Goal: Task Accomplishment & Management: Use online tool/utility

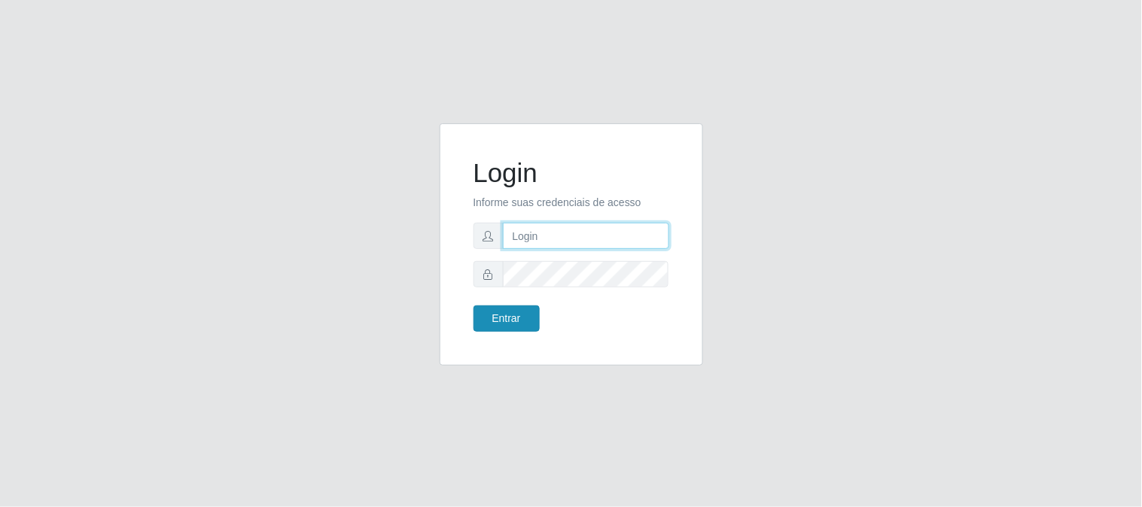
type input "elvis@casatudo"
click at [521, 317] on button "Entrar" at bounding box center [506, 319] width 66 height 26
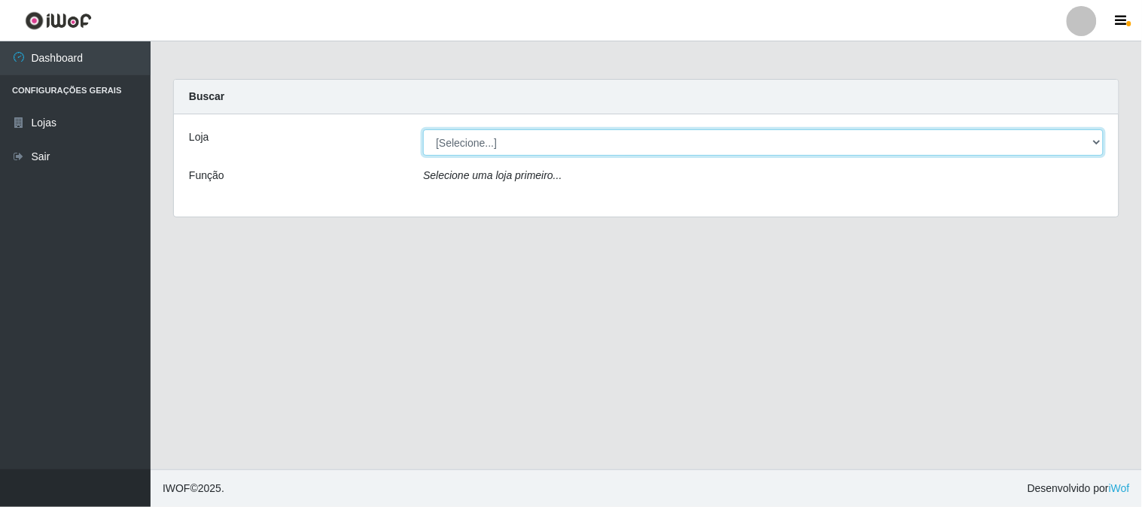
click at [1096, 141] on select "[Selecione...] Casatudo BR" at bounding box center [763, 142] width 680 height 26
select select "197"
click at [423, 129] on select "[Selecione...] Casatudo BR" at bounding box center [763, 142] width 680 height 26
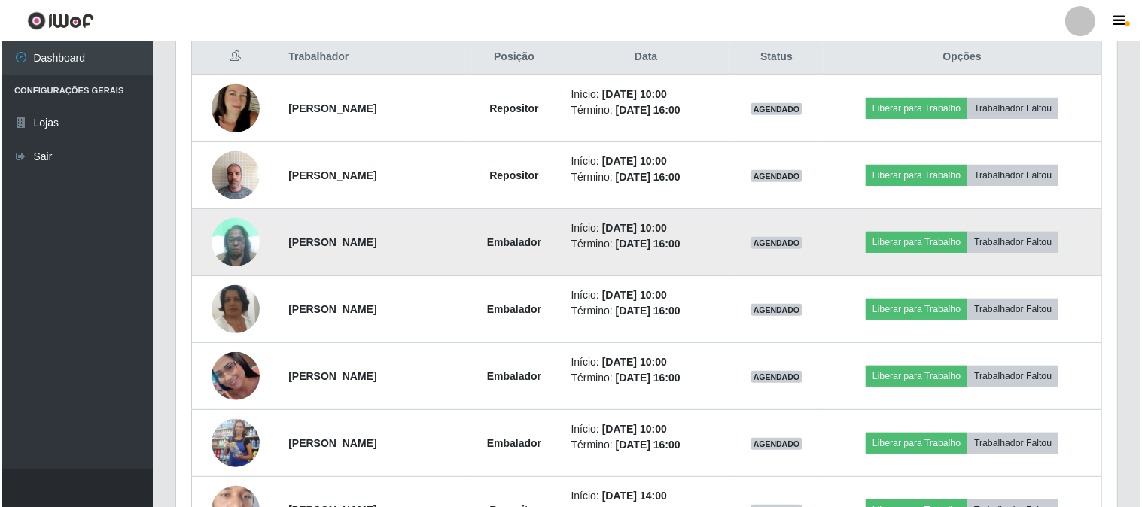
scroll to position [501, 0]
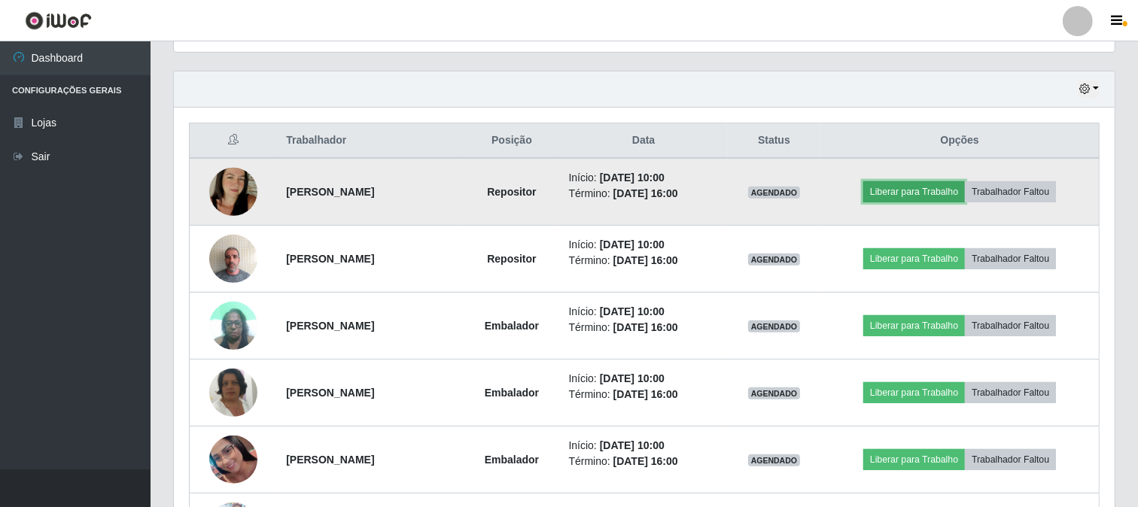
click at [934, 193] on button "Liberar para Trabalho" at bounding box center [914, 191] width 102 height 21
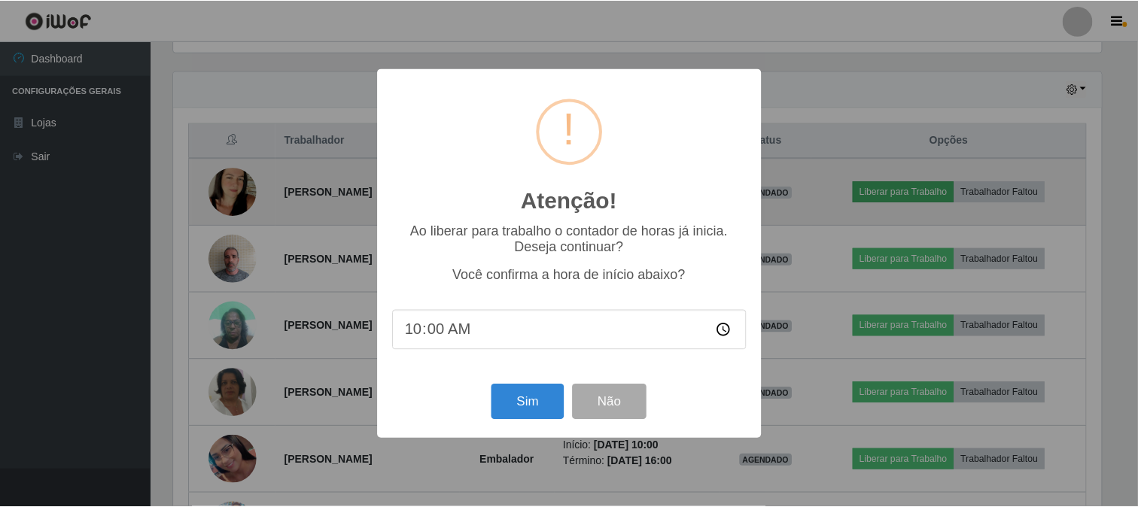
scroll to position [312, 931]
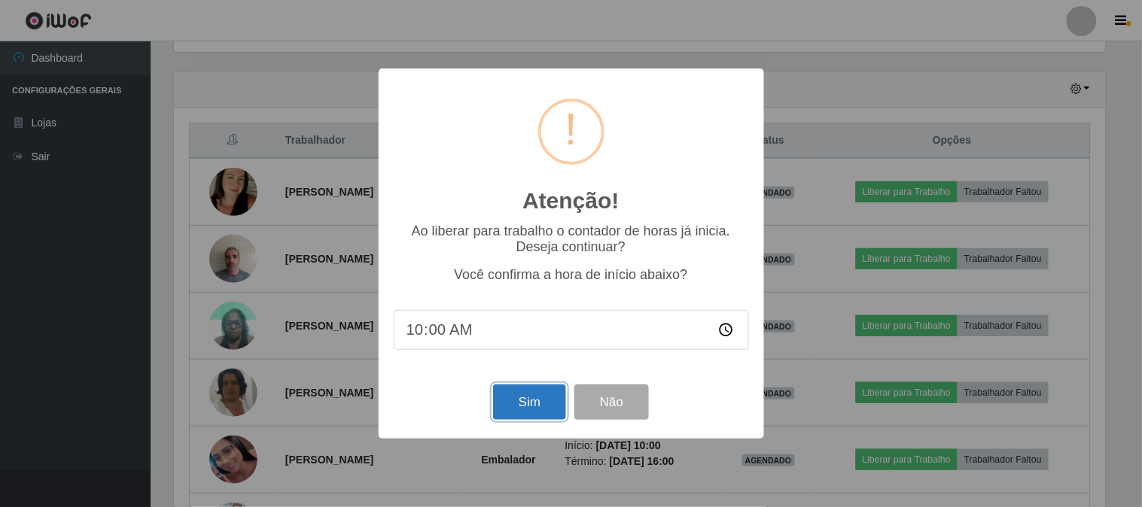
click at [520, 402] on button "Sim" at bounding box center [529, 402] width 73 height 35
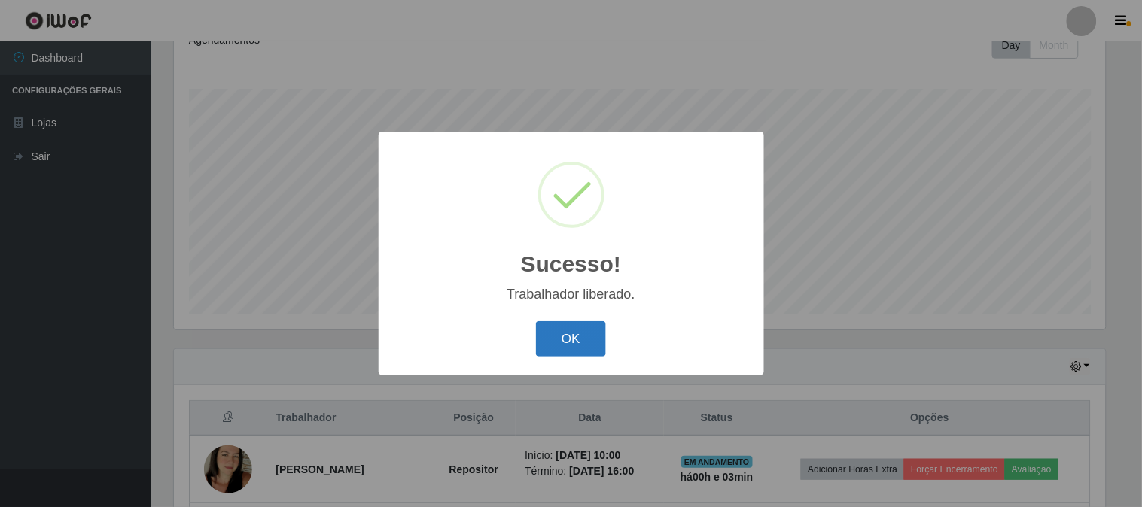
click at [560, 335] on button "OK" at bounding box center [571, 338] width 70 height 35
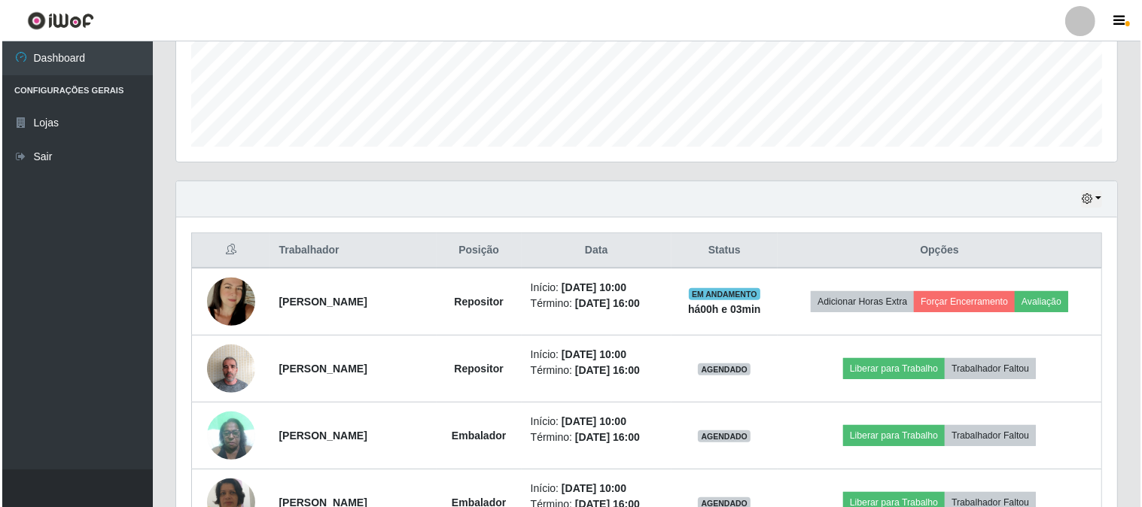
scroll to position [475, 0]
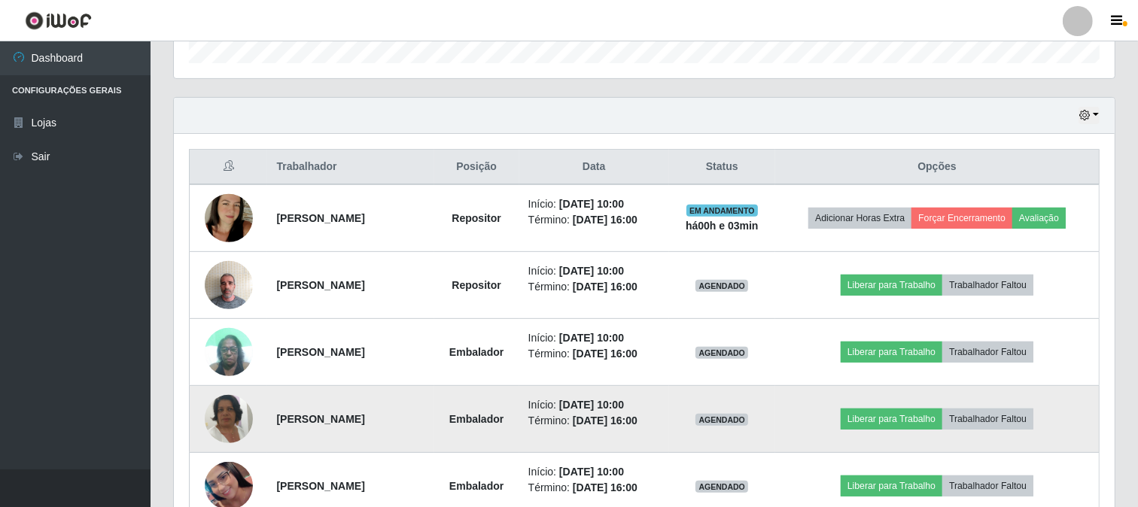
click at [385, 430] on td "[PERSON_NAME]" at bounding box center [350, 419] width 166 height 67
click at [894, 418] on button "Liberar para Trabalho" at bounding box center [892, 419] width 102 height 21
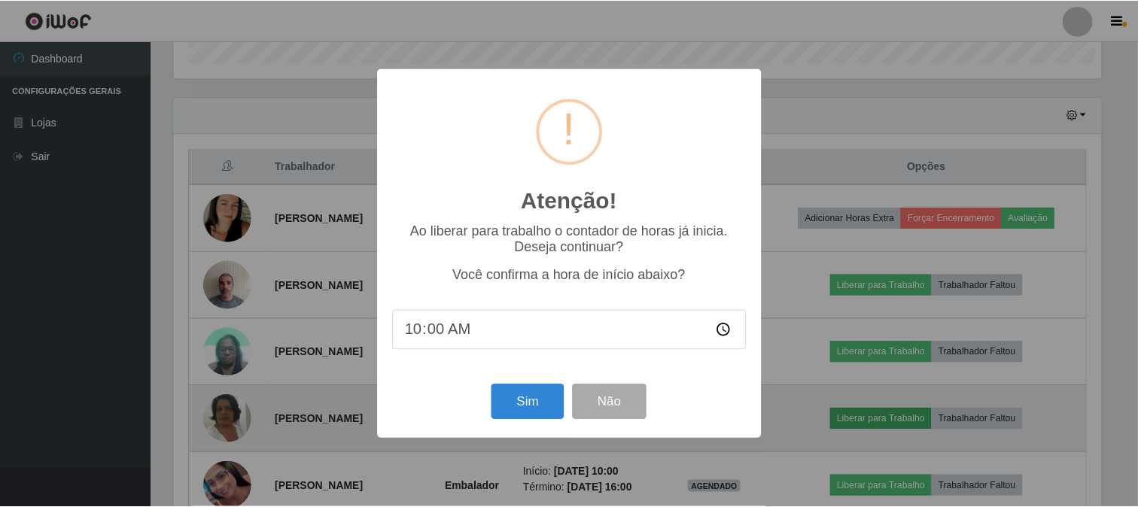
scroll to position [312, 931]
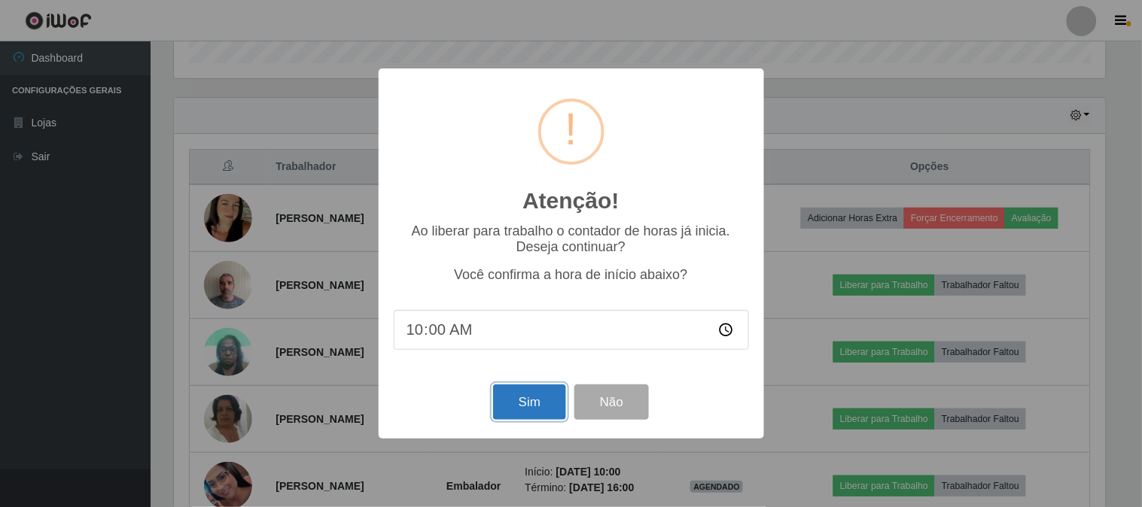
click at [539, 405] on button "Sim" at bounding box center [529, 402] width 73 height 35
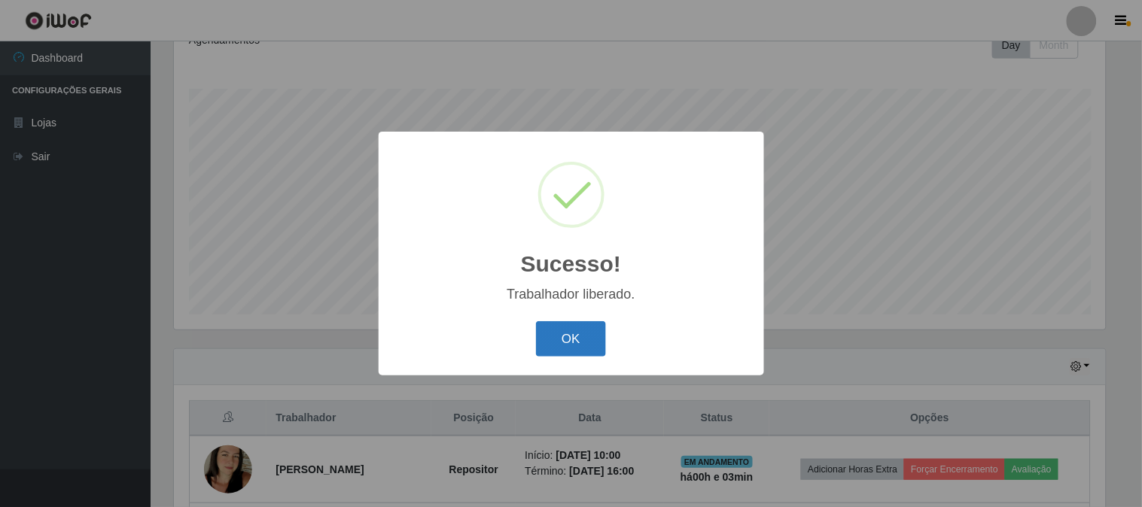
click at [579, 334] on button "OK" at bounding box center [571, 338] width 70 height 35
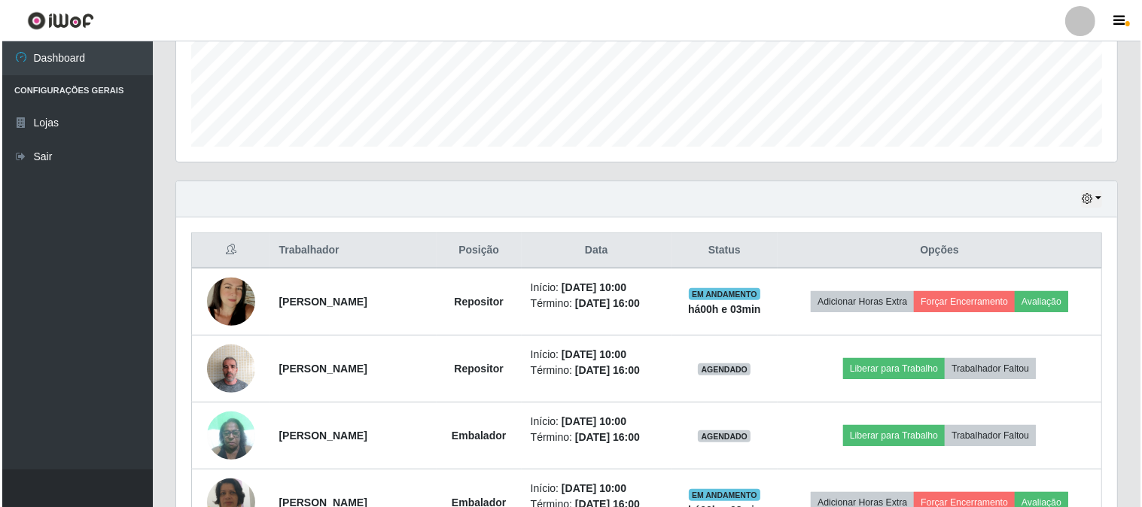
scroll to position [475, 0]
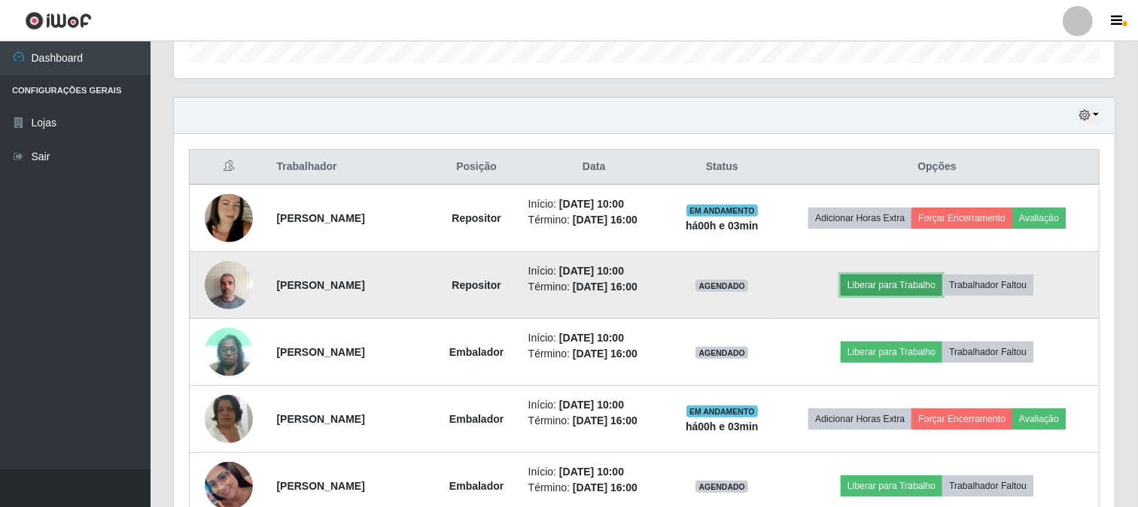
click at [905, 286] on button "Liberar para Trabalho" at bounding box center [892, 285] width 102 height 21
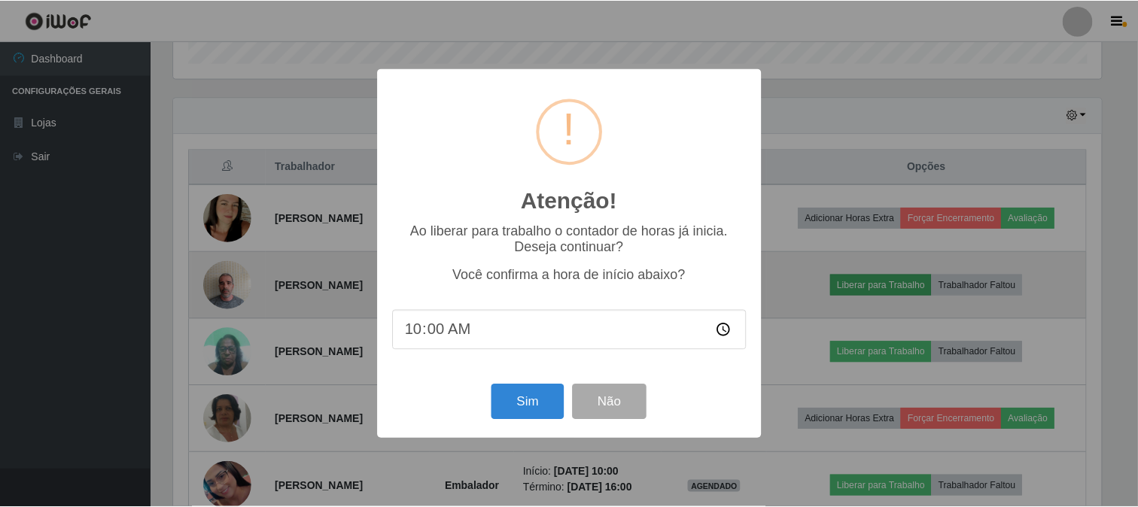
scroll to position [312, 931]
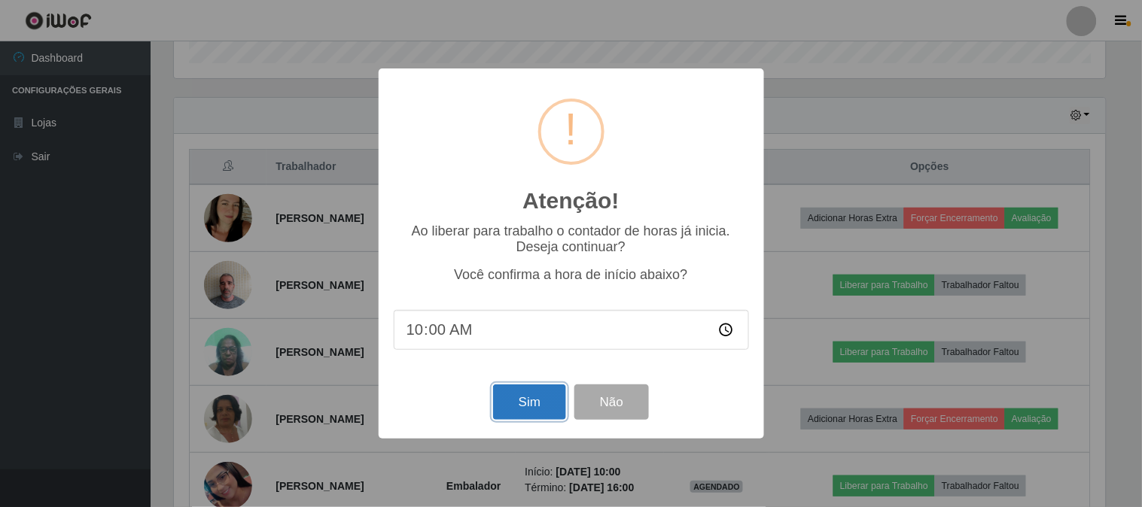
click at [523, 397] on button "Sim" at bounding box center [529, 402] width 73 height 35
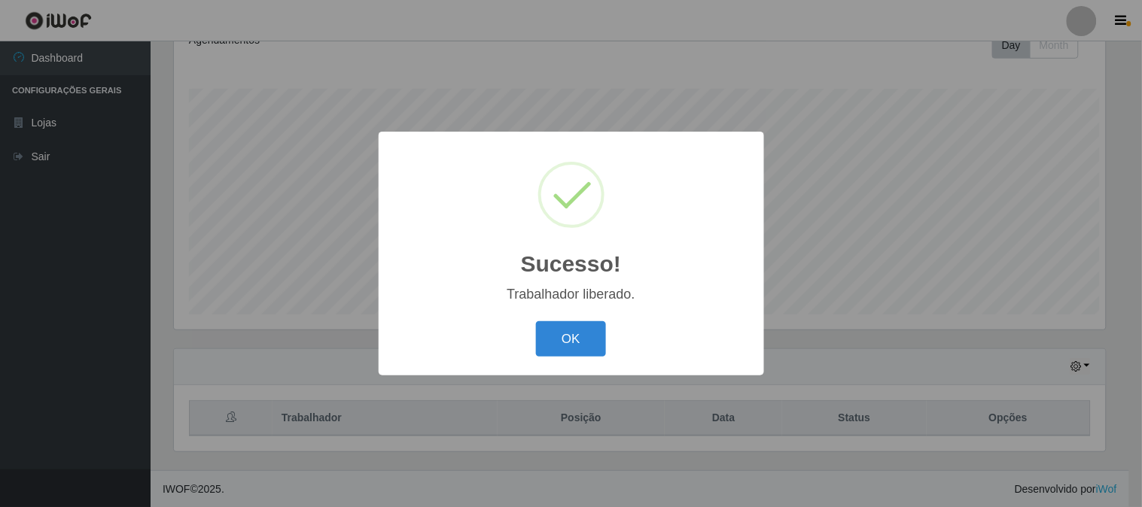
scroll to position [0, 0]
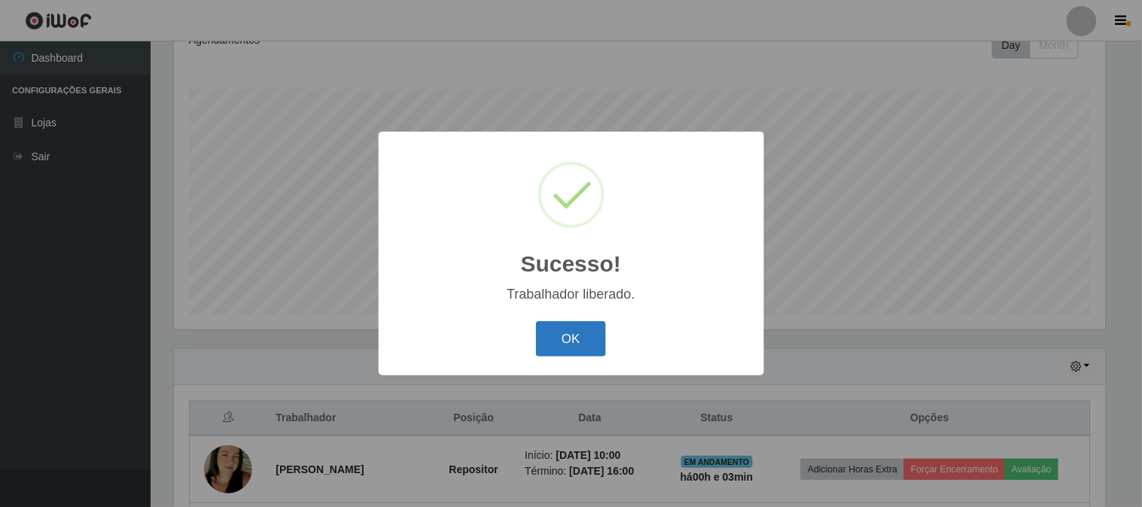
click at [583, 342] on button "OK" at bounding box center [571, 338] width 70 height 35
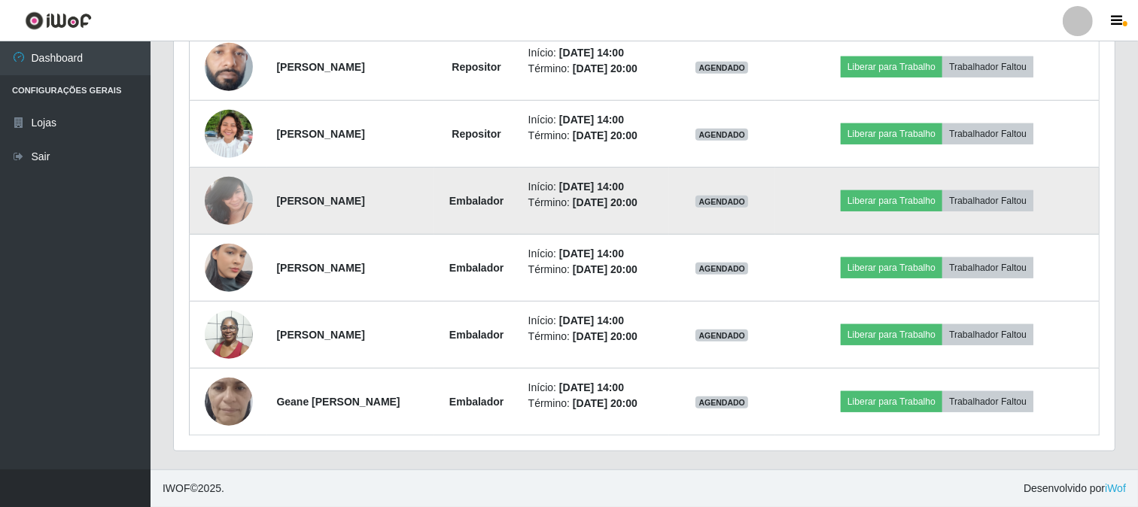
scroll to position [777, 0]
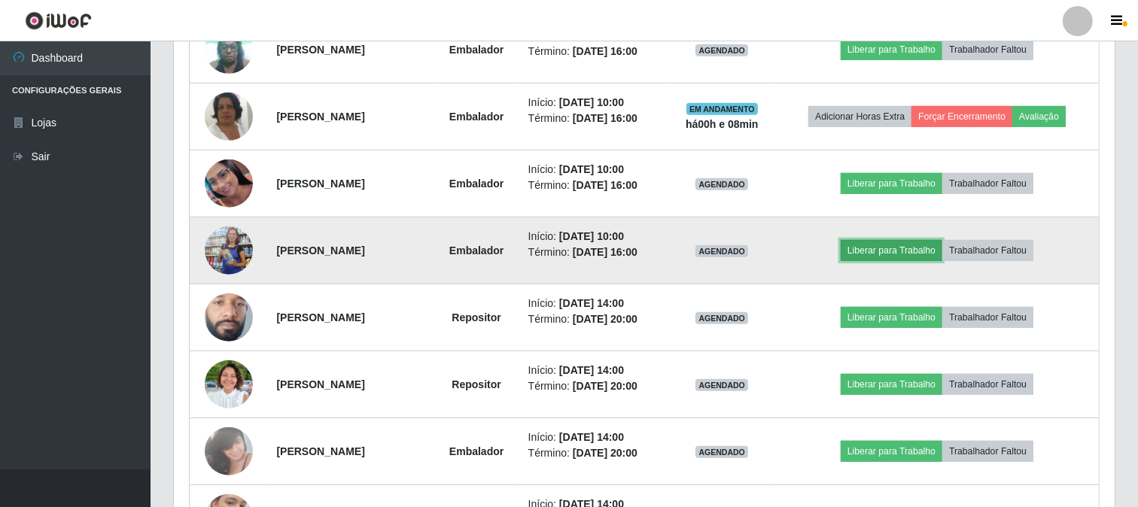
click at [901, 254] on button "Liberar para Trabalho" at bounding box center [892, 250] width 102 height 21
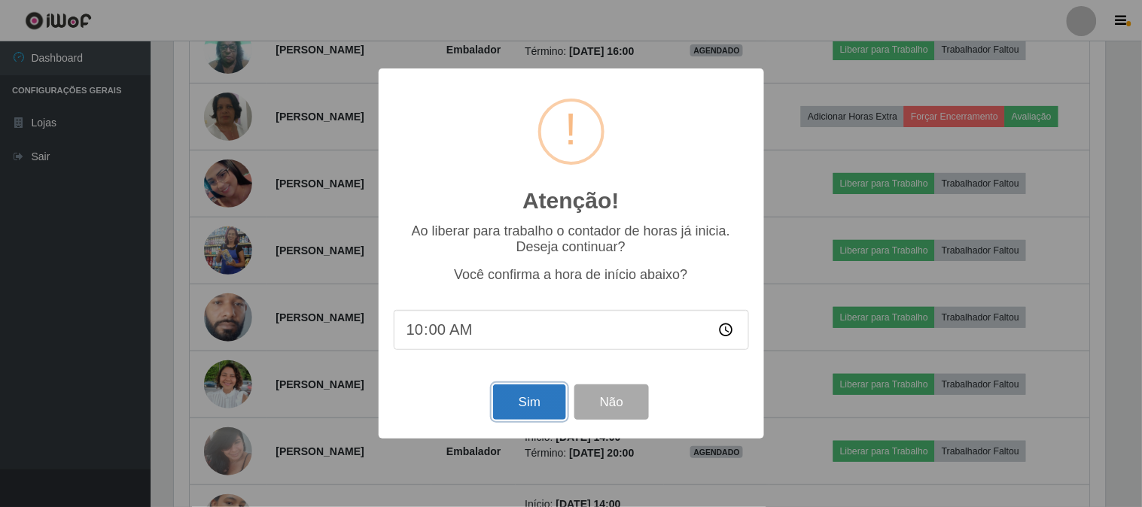
click at [503, 411] on button "Sim" at bounding box center [529, 402] width 73 height 35
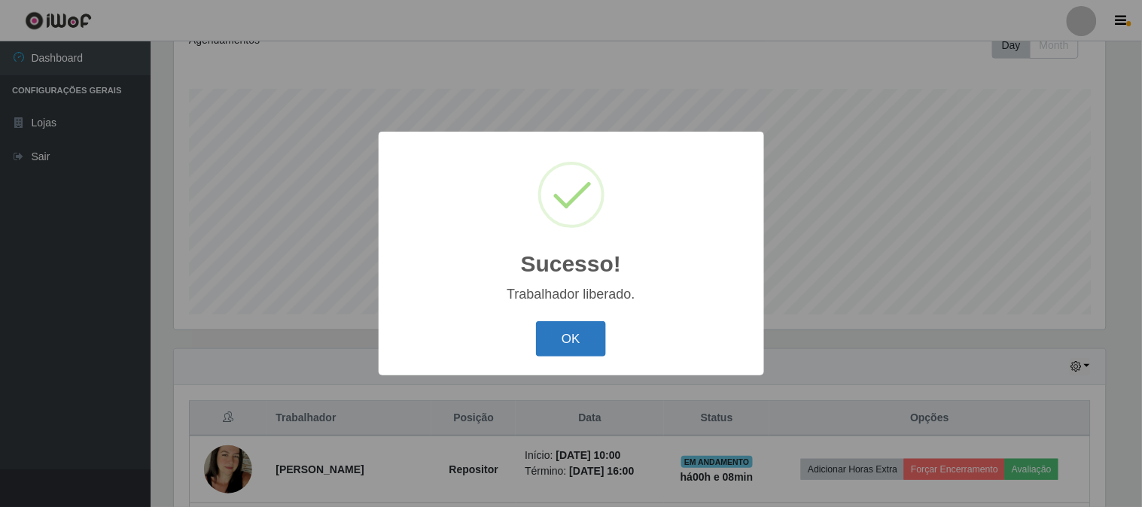
click at [573, 346] on button "OK" at bounding box center [571, 338] width 70 height 35
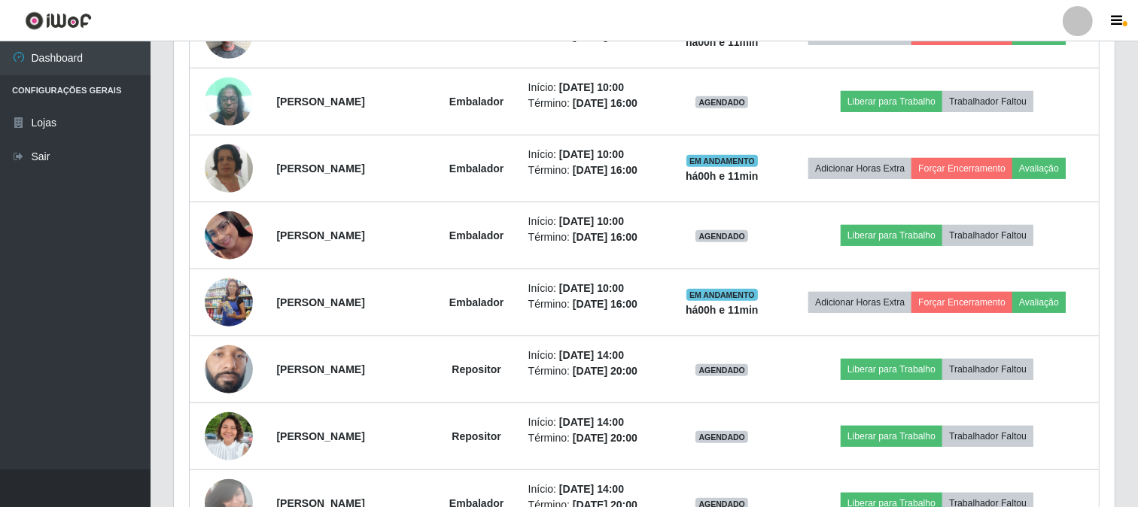
scroll to position [391, 0]
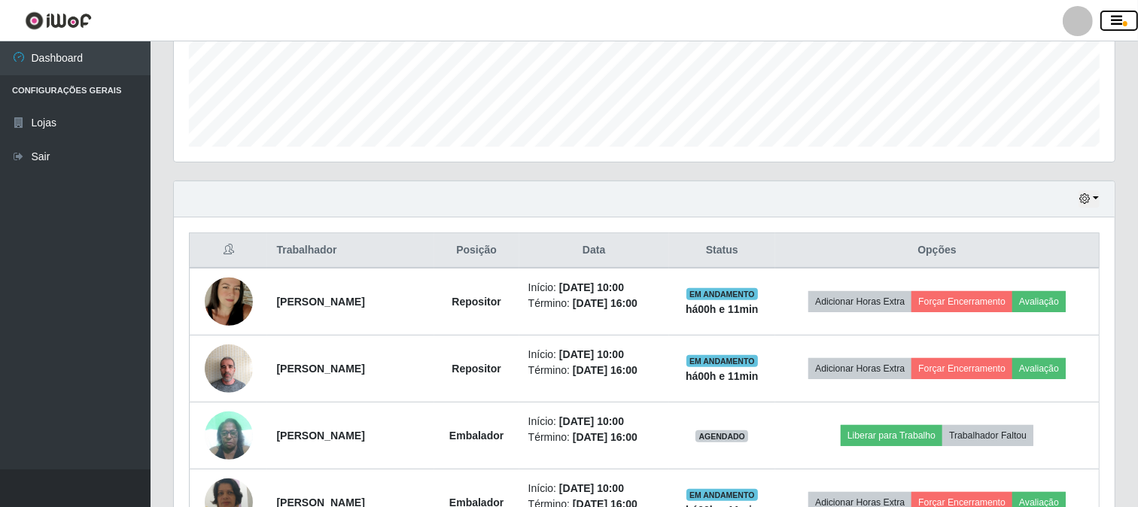
click at [1114, 14] on icon "button" at bounding box center [1116, 21] width 11 height 14
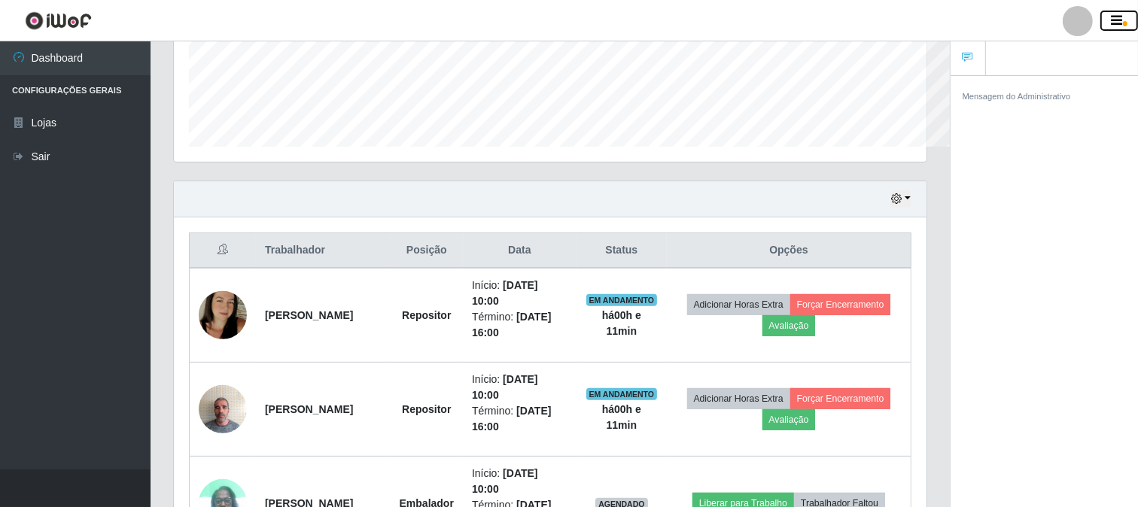
scroll to position [312, 752]
click at [1114, 14] on icon "button" at bounding box center [1116, 21] width 11 height 14
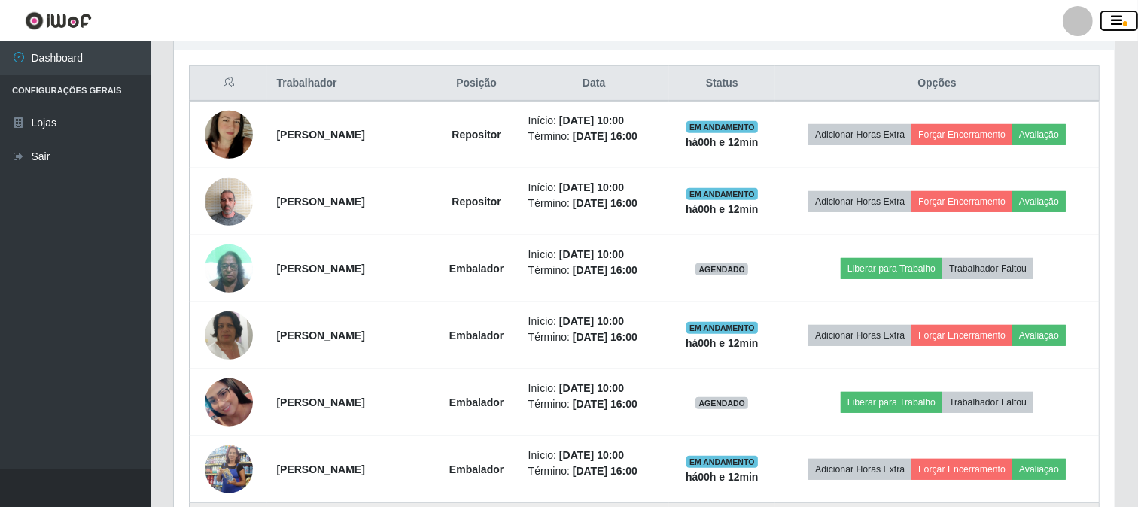
scroll to position [725, 0]
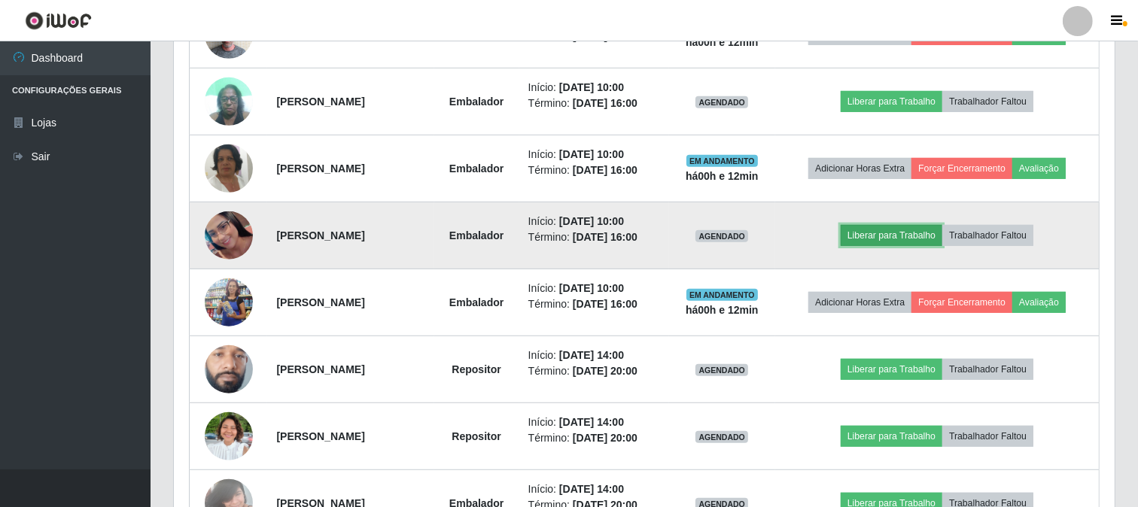
click at [889, 236] on button "Liberar para Trabalho" at bounding box center [892, 235] width 102 height 21
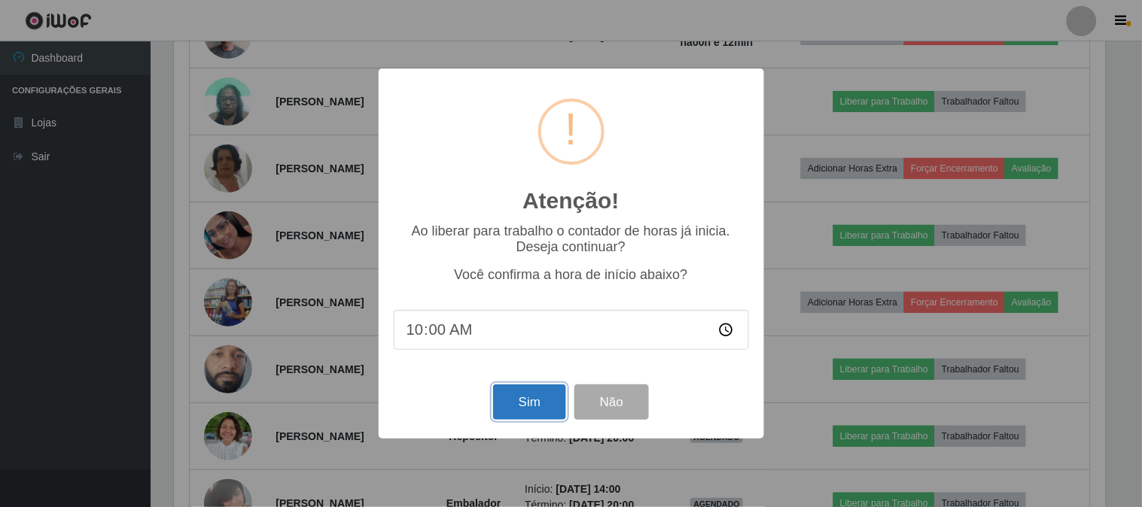
click at [537, 403] on button "Sim" at bounding box center [529, 402] width 73 height 35
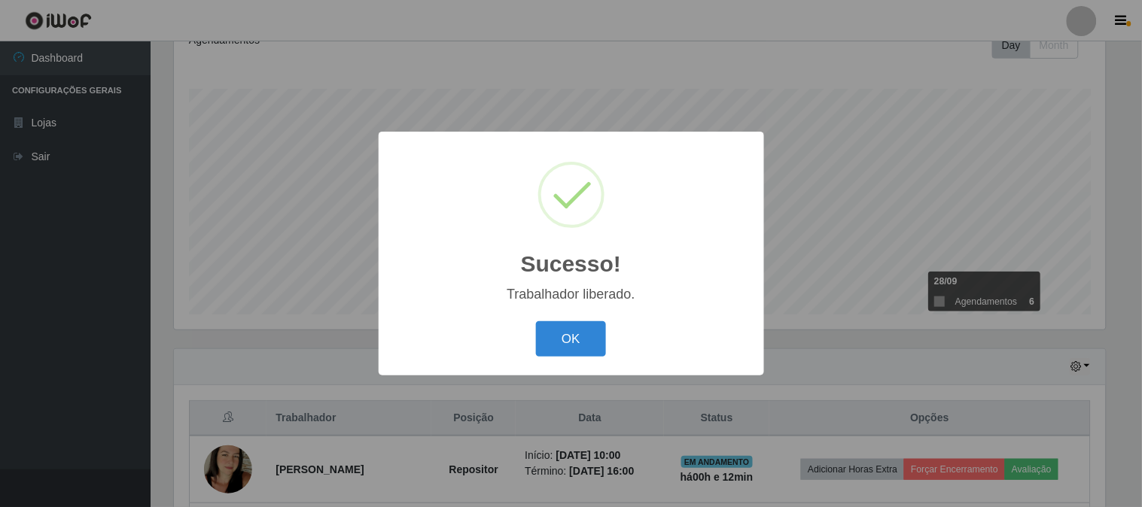
click at [536, 321] on button "OK" at bounding box center [571, 338] width 70 height 35
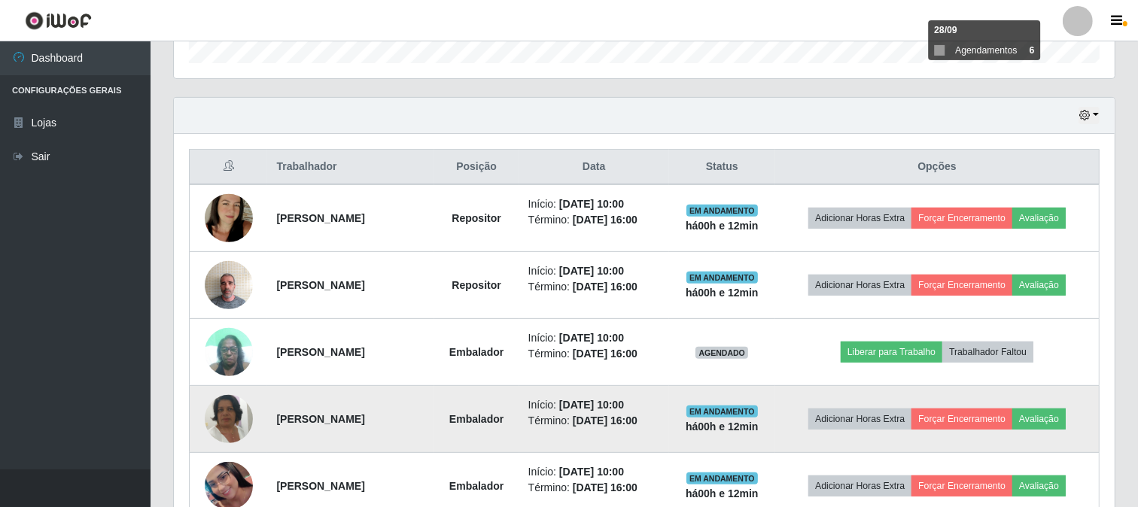
scroll to position [558, 0]
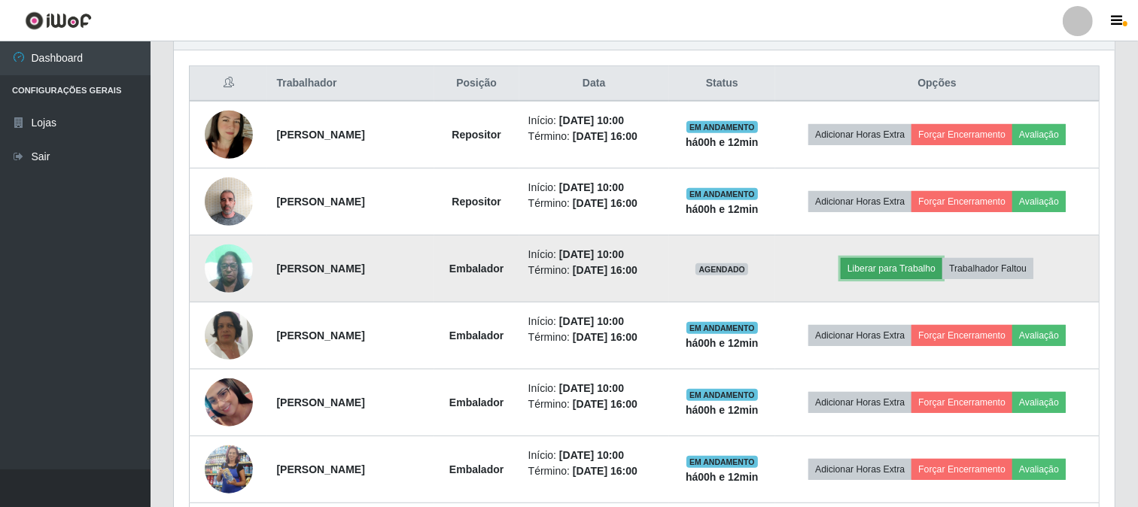
click at [881, 273] on button "Liberar para Trabalho" at bounding box center [892, 268] width 102 height 21
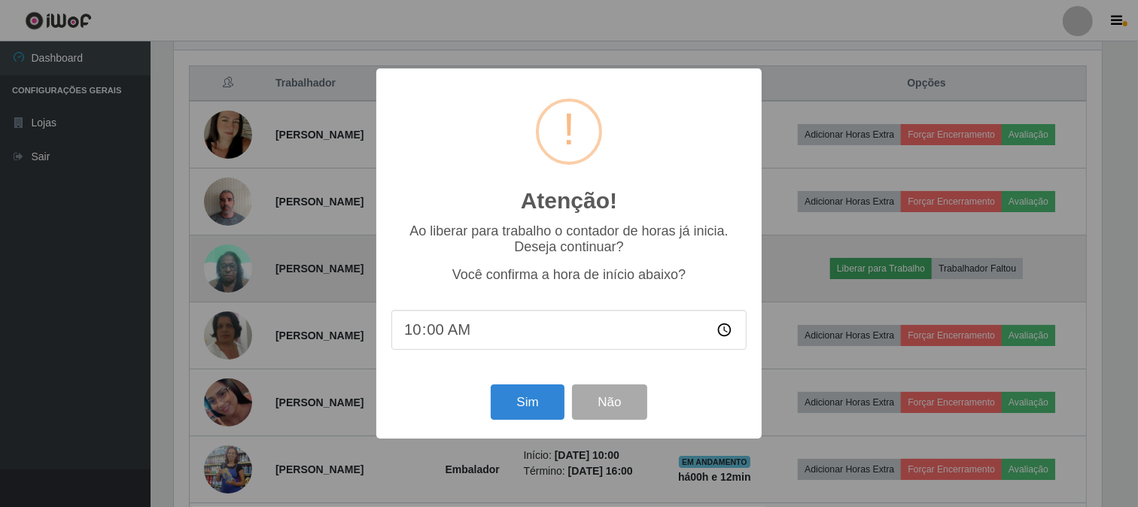
scroll to position [312, 931]
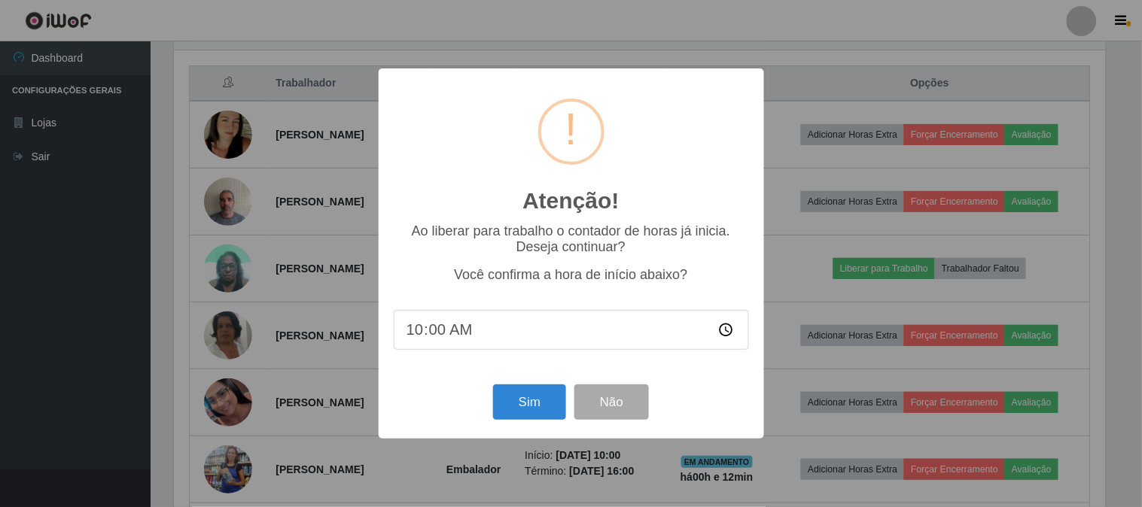
click at [448, 325] on input "10:00" at bounding box center [571, 330] width 355 height 40
drag, startPoint x: 448, startPoint y: 339, endPoint x: 448, endPoint y: 330, distance: 9.8
click at [448, 337] on input "10:00" at bounding box center [571, 330] width 355 height 40
click at [441, 324] on input "10:00" at bounding box center [571, 330] width 355 height 40
type input "10:12"
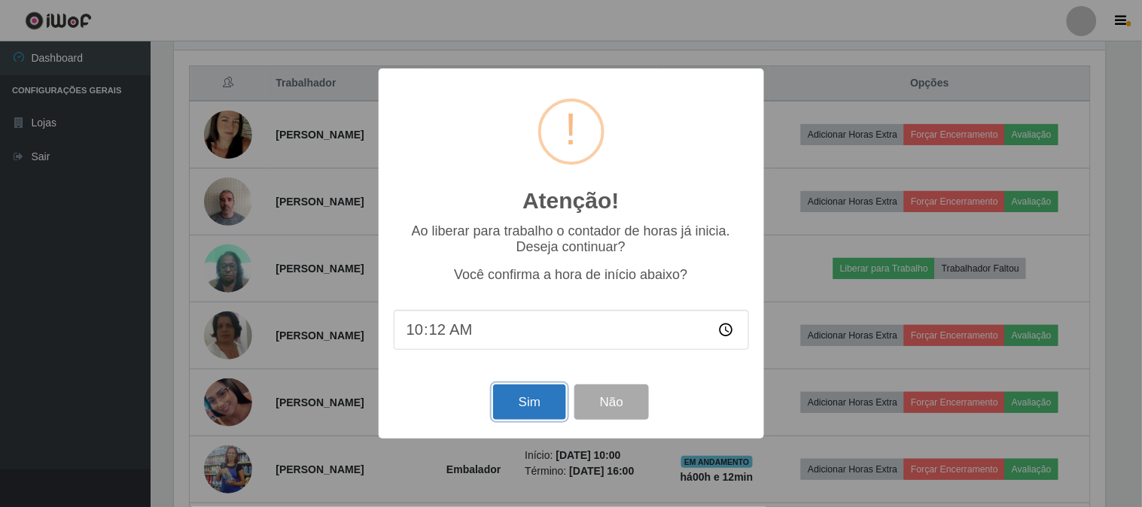
click at [539, 397] on button "Sim" at bounding box center [529, 402] width 73 height 35
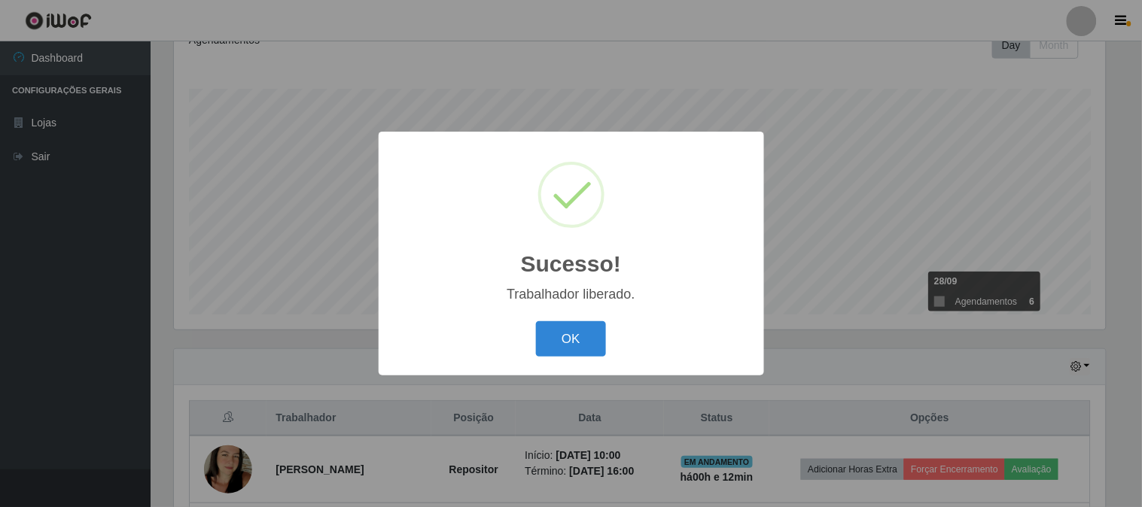
click at [536, 321] on button "OK" at bounding box center [571, 338] width 70 height 35
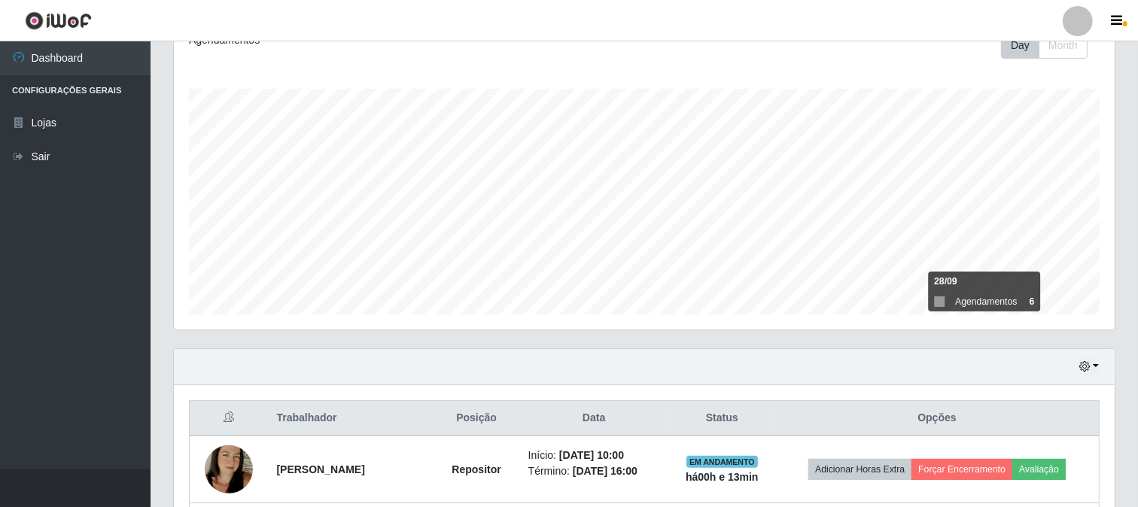
scroll to position [391, 0]
